Goal: Task Accomplishment & Management: Use online tool/utility

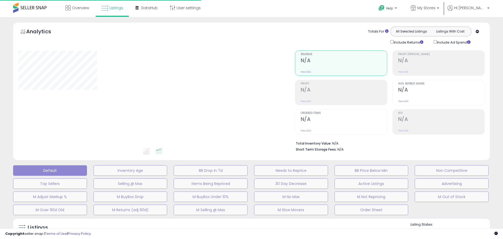
type input "**********"
select select "**"
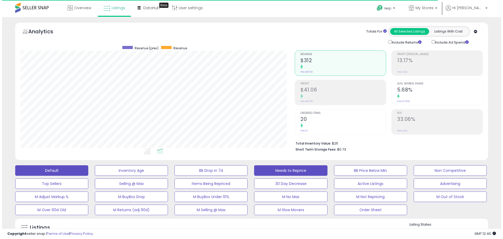
scroll to position [107, 274]
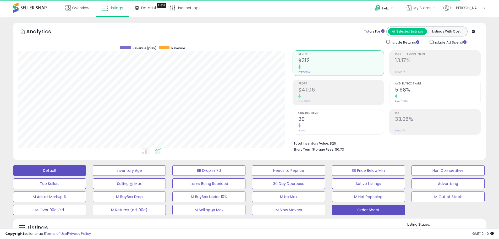
click at [353, 207] on button "Order Sheet" at bounding box center [368, 209] width 73 height 10
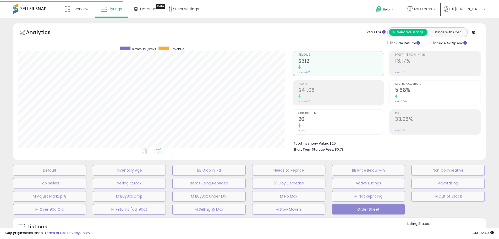
scroll to position [107, 277]
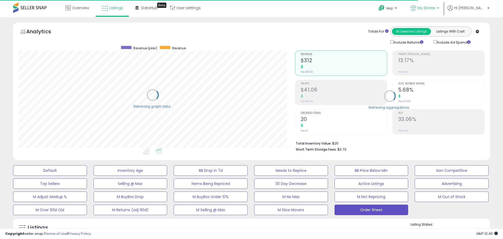
select select "**"
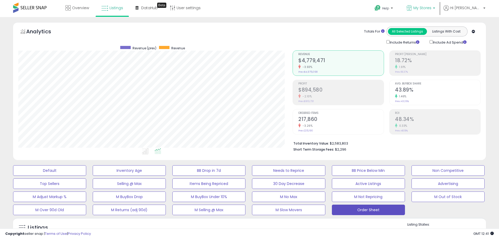
scroll to position [107, 274]
click at [435, 8] on p "My Stores" at bounding box center [420, 8] width 29 height 7
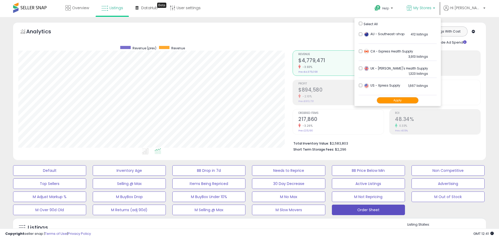
click at [410, 99] on button "Apply" at bounding box center [398, 100] width 42 height 7
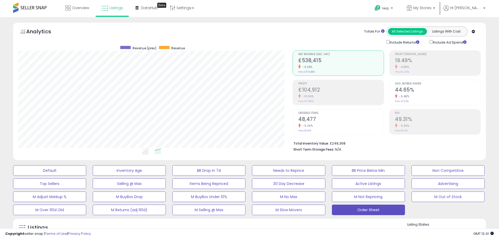
scroll to position [107, 274]
click at [431, 10] on span "My Stores" at bounding box center [422, 7] width 18 height 5
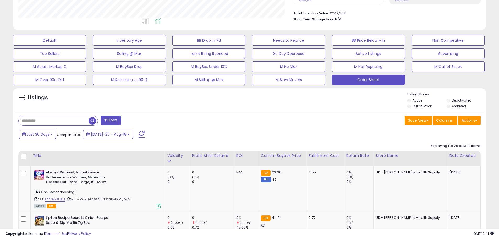
scroll to position [131, 0]
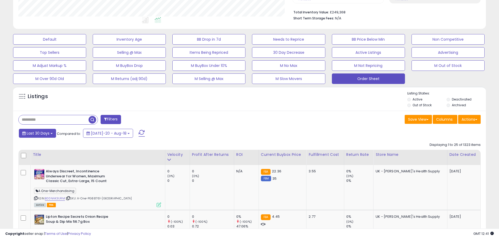
click at [39, 133] on span "Last 30 Days" at bounding box center [38, 132] width 23 height 5
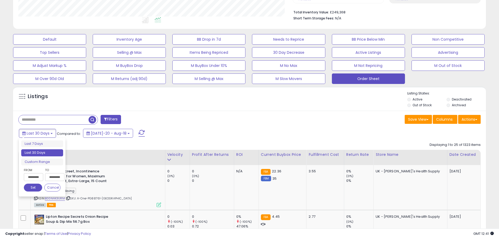
click at [36, 176] on input "**********" at bounding box center [33, 177] width 19 height 8
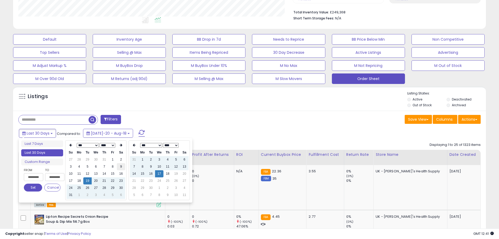
type input "**********"
click at [118, 168] on td "9" at bounding box center [121, 166] width 8 height 7
click at [186, 119] on div "Filters" at bounding box center [131, 120] width 235 height 10
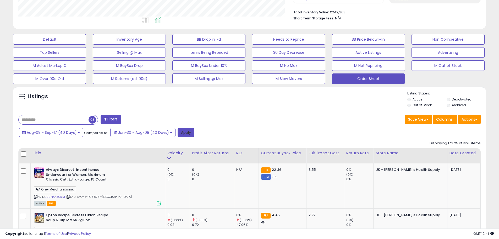
click at [184, 128] on button "Apply" at bounding box center [186, 132] width 17 height 9
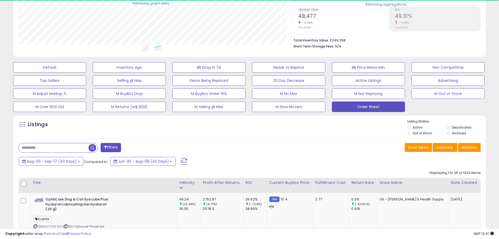
scroll to position [261803, 261636]
click at [474, 149] on button "Actions" at bounding box center [469, 147] width 23 height 9
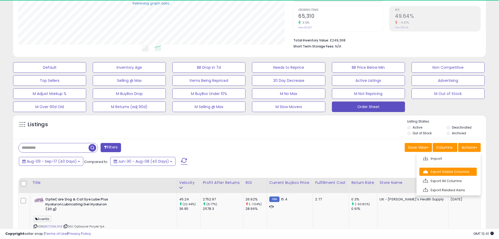
click at [463, 172] on link "Export Visible Columns" at bounding box center [447, 171] width 57 height 8
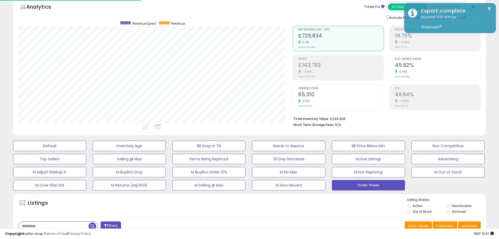
scroll to position [24, 0]
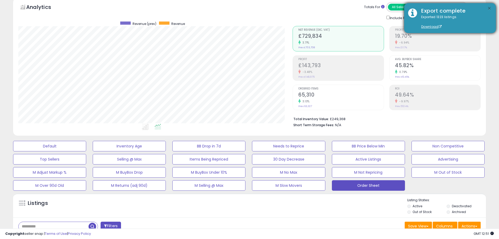
click at [489, 7] on button "×" at bounding box center [489, 8] width 4 height 7
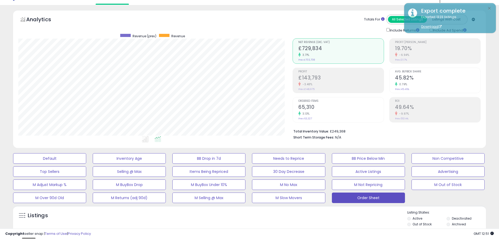
scroll to position [0, 0]
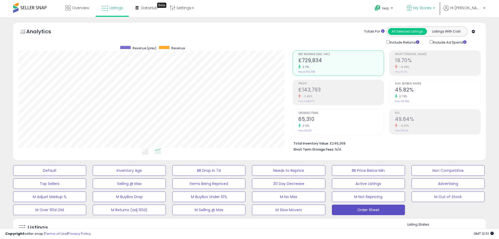
click at [439, 3] on link "My Stores" at bounding box center [421, 8] width 36 height 17
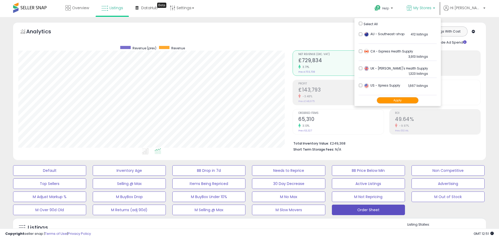
click at [399, 99] on button "Apply" at bounding box center [398, 100] width 42 height 7
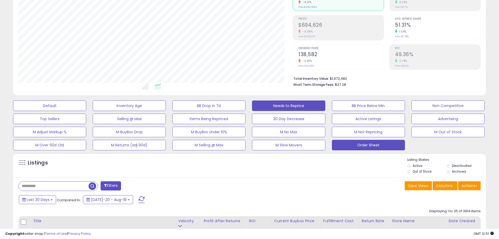
scroll to position [131, 0]
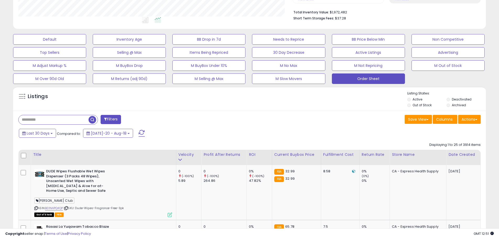
click at [57, 134] on span "Compared to:" at bounding box center [69, 133] width 24 height 5
click at [41, 134] on span "Last 30 Days" at bounding box center [38, 132] width 23 height 5
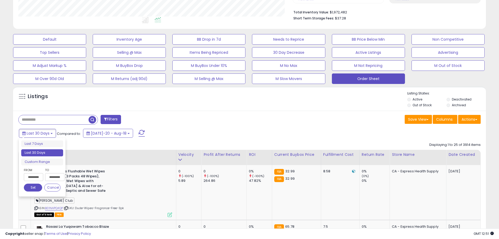
click at [35, 179] on input "**********" at bounding box center [33, 177] width 19 height 8
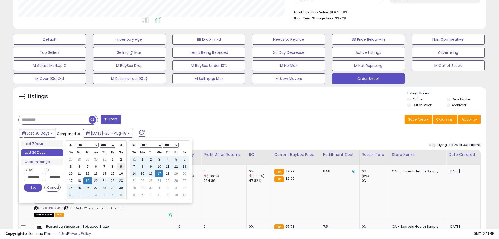
type input "**********"
click at [121, 167] on td "9" at bounding box center [121, 166] width 8 height 7
click at [214, 117] on div "Filters" at bounding box center [131, 120] width 235 height 10
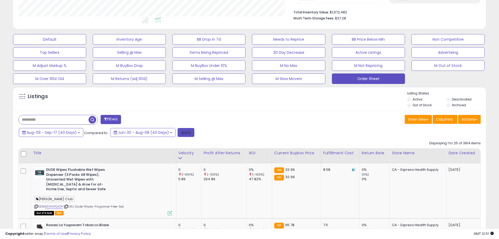
click at [184, 133] on button "Apply" at bounding box center [186, 132] width 17 height 9
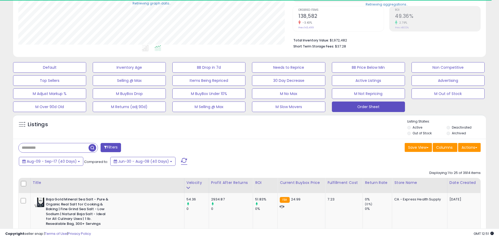
scroll to position [261803, 261636]
click at [474, 150] on button "Actions" at bounding box center [469, 147] width 23 height 9
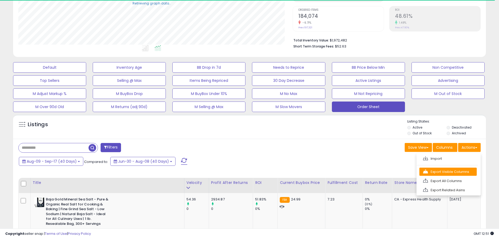
click at [456, 170] on link "Export Visible Columns" at bounding box center [447, 171] width 57 height 8
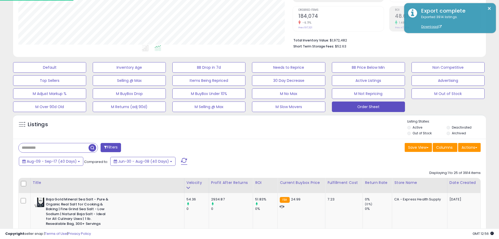
scroll to position [107, 274]
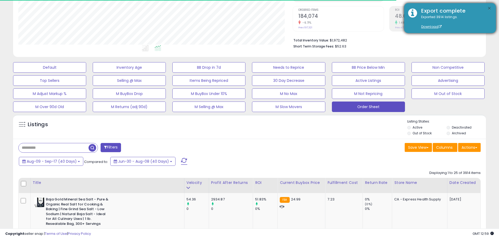
click at [489, 9] on button "×" at bounding box center [489, 8] width 4 height 7
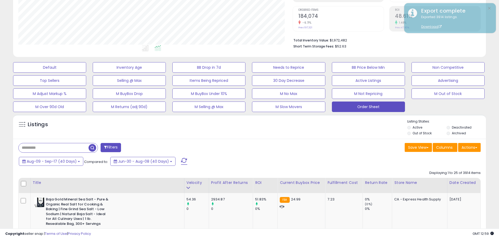
scroll to position [0, 0]
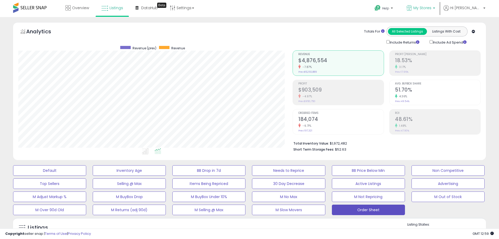
click at [431, 8] on span "My Stores" at bounding box center [422, 7] width 18 height 5
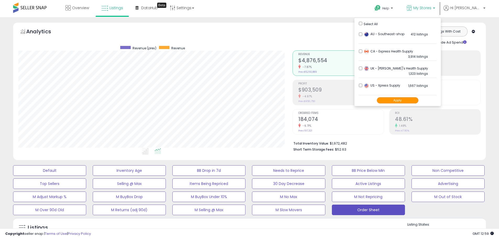
click at [404, 102] on button "Apply" at bounding box center [398, 100] width 42 height 7
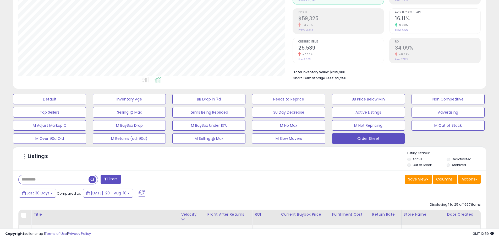
scroll to position [79, 0]
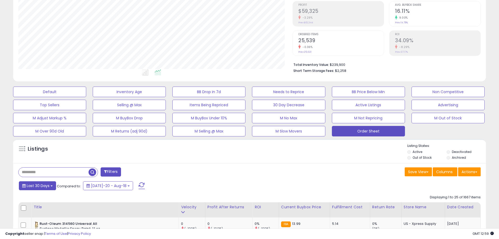
click at [50, 181] on button "Last 30 Days" at bounding box center [37, 185] width 37 height 9
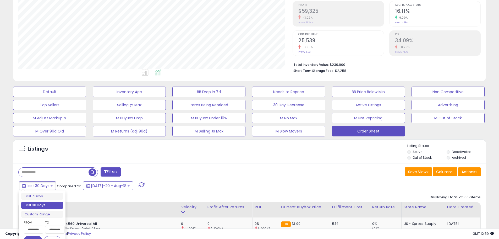
click at [35, 227] on input "**********" at bounding box center [33, 229] width 19 height 8
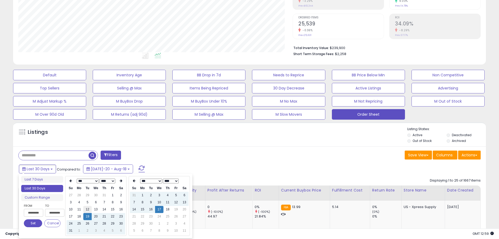
scroll to position [105, 0]
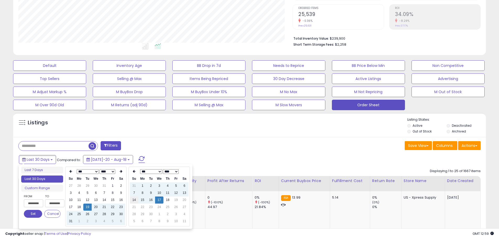
type input "**********"
click at [119, 192] on td "9" at bounding box center [121, 192] width 8 height 7
type input "**********"
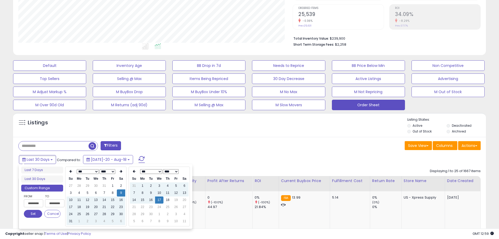
drag, startPoint x: 191, startPoint y: 147, endPoint x: 188, endPoint y: 149, distance: 3.5
click at [191, 147] on div "Filters" at bounding box center [131, 146] width 235 height 10
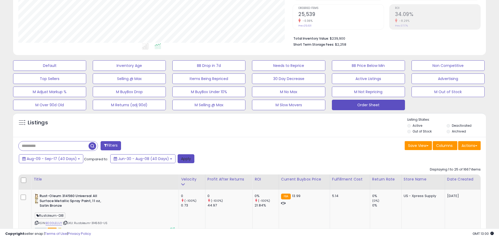
click at [186, 158] on button "Apply" at bounding box center [186, 158] width 17 height 9
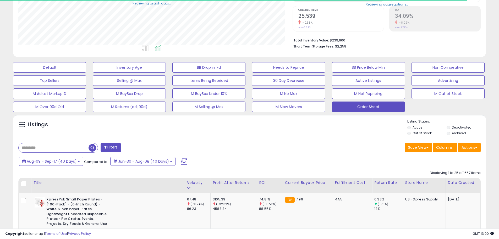
scroll to position [261803, 261636]
click at [473, 144] on button "Actions" at bounding box center [469, 147] width 23 height 9
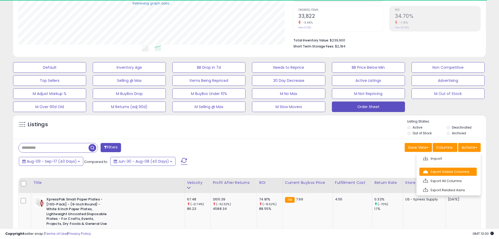
click at [464, 169] on link "Export Visible Columns" at bounding box center [447, 171] width 57 height 8
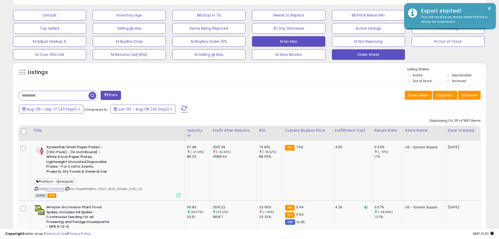
scroll to position [155, 0]
